Goal: Task Accomplishment & Management: Manage account settings

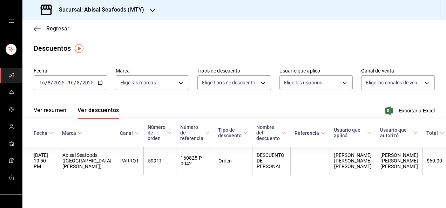
click at [63, 28] on span "Regresar" at bounding box center [57, 28] width 23 height 7
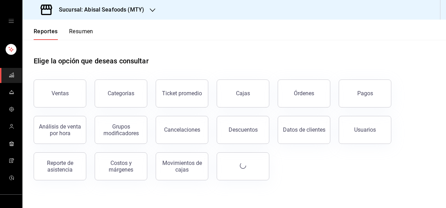
click at [114, 9] on h3 "Sucursal: Abisal Seafoods (MTY)" at bounding box center [98, 10] width 91 height 8
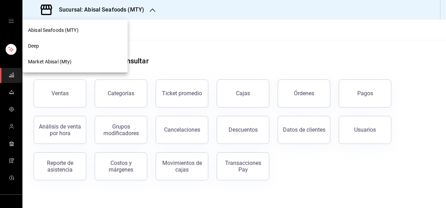
click at [73, 48] on div "Deep" at bounding box center [75, 45] width 94 height 7
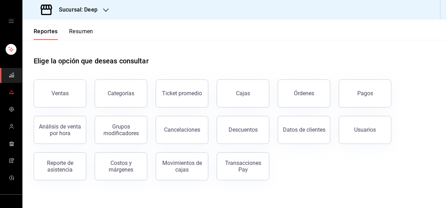
click at [11, 92] on icon "mailbox folders" at bounding box center [11, 92] width 4 height 2
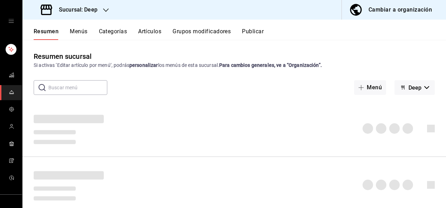
click at [148, 31] on button "Artículos" at bounding box center [149, 34] width 23 height 12
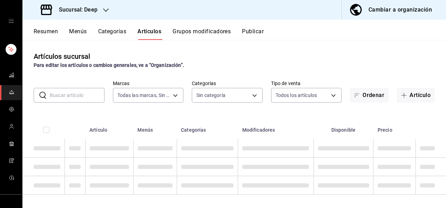
type input "4a277d3d-b871-4e54-9010-bb562c7bff6e"
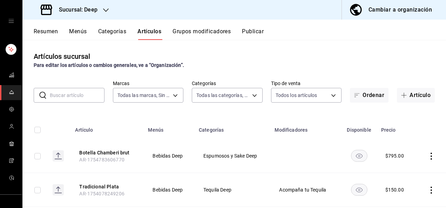
type input "ddb230fc-2149-46a3-9158-6941609bcea4,37b1b8cc-20bc-4ec6-9eb2-fc1007adb248,52e76…"
click at [95, 103] on div "Artículos sucursal Para editar los artículos o cambios generales, ve a “Organiz…" at bounding box center [234, 124] width 424 height 168
click at [83, 92] on input "text" at bounding box center [77, 95] width 55 height 14
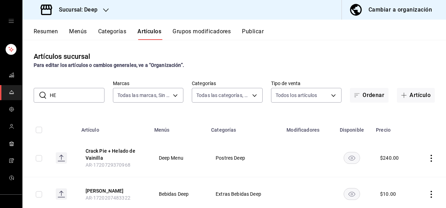
type input "H"
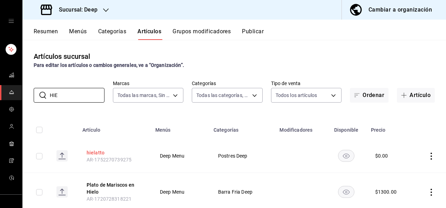
type input "HIE"
click at [92, 150] on button "hielatto" at bounding box center [115, 152] width 56 height 7
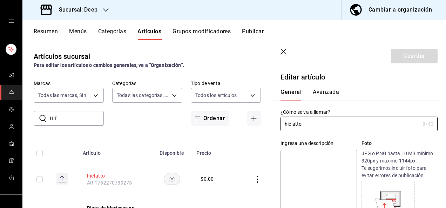
type input "$0.00"
type input "Hielatto"
click at [354, 107] on div "¿Cómo se va a llamar? Hielatto 8 /40 ¿Cómo se va a llamar?" at bounding box center [355, 116] width 166 height 31
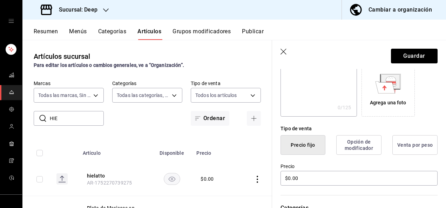
scroll to position [126, 0]
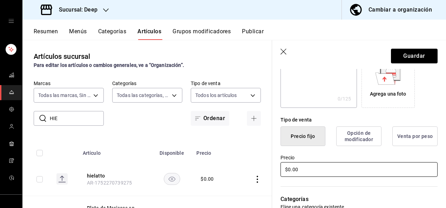
click at [323, 169] on input "$0.00" at bounding box center [359, 169] width 157 height 15
type input "$0.00"
type input "$110.00"
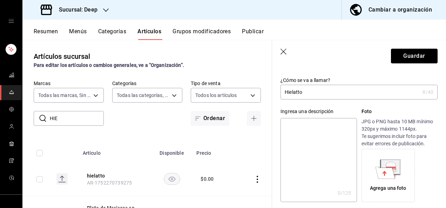
scroll to position [0, 0]
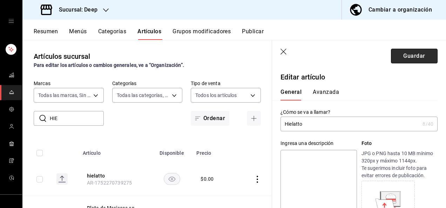
click at [403, 62] on button "Guardar" at bounding box center [414, 56] width 47 height 15
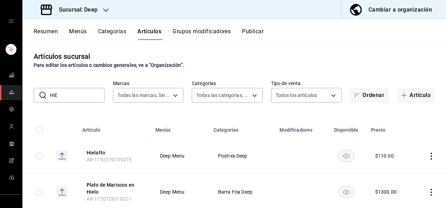
click at [93, 12] on h3 "Sucursal: Deep" at bounding box center [75, 10] width 44 height 8
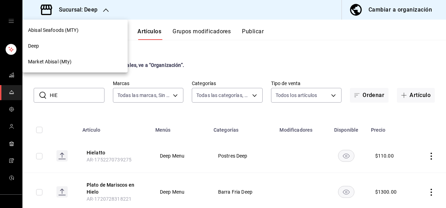
click at [82, 28] on div "Abisal Seafoods (MTY)" at bounding box center [75, 30] width 94 height 7
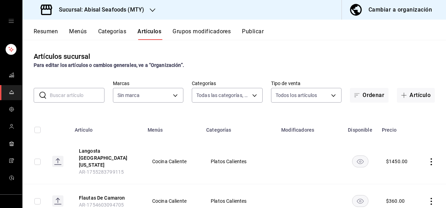
type input "dc1406b1-7613-47b0-a8b4-68281d8a8274,97564eb7-10ee-43db-b89a-c311e579e7f8,26dcb…"
type input "f2a1835b-2949-4300-b838-84f89487dfb3,68f4e66d-7244-494a-8615-6e7c56e9f5d0"
